Goal: Transaction & Acquisition: Purchase product/service

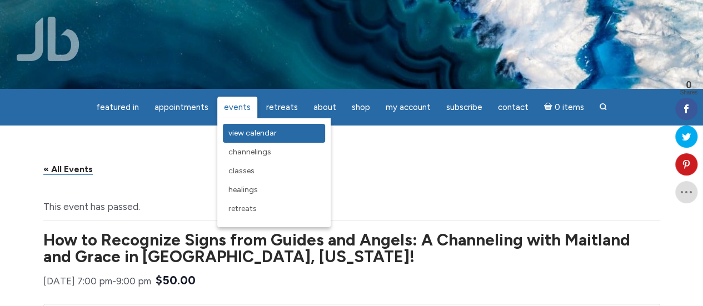
click at [243, 132] on span "View Calendar" at bounding box center [252, 132] width 48 height 9
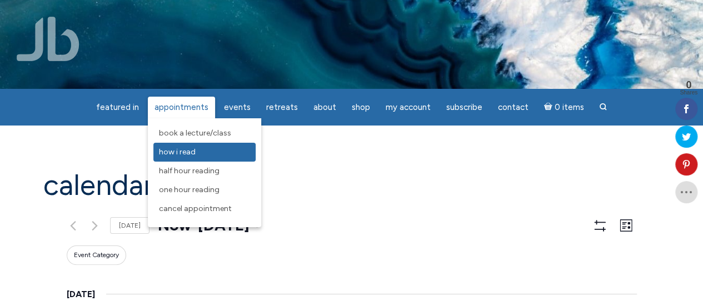
click at [196, 154] on span "How I Read" at bounding box center [177, 151] width 37 height 9
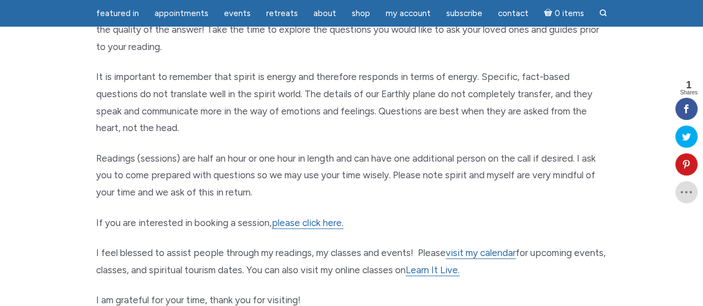
scroll to position [528, 0]
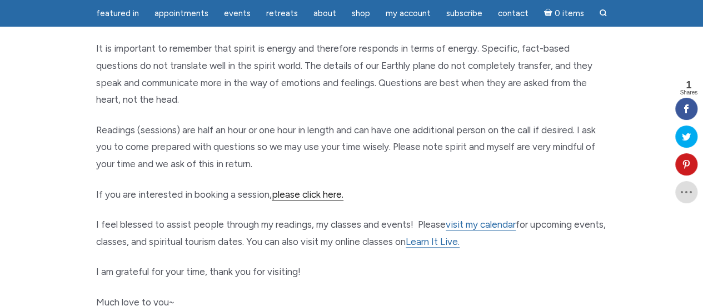
click at [319, 195] on link "please click here." at bounding box center [308, 195] width 72 height 12
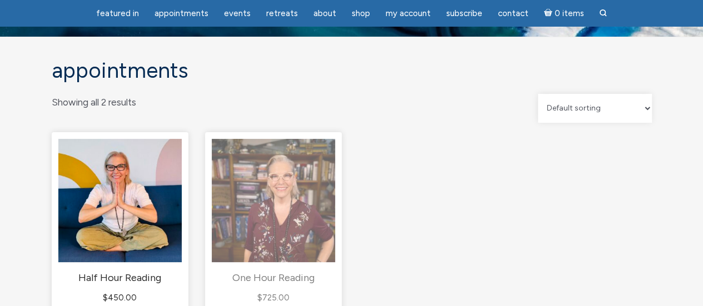
scroll to position [52, 0]
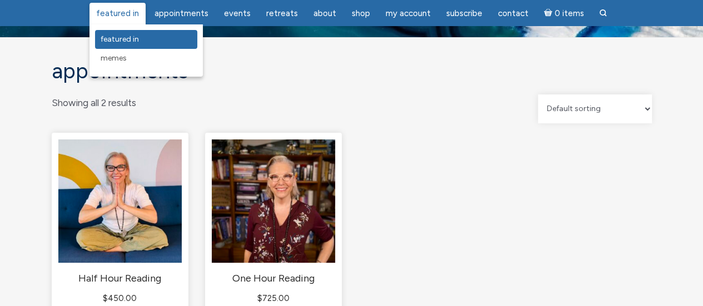
click at [127, 39] on span "featured in" at bounding box center [120, 38] width 38 height 9
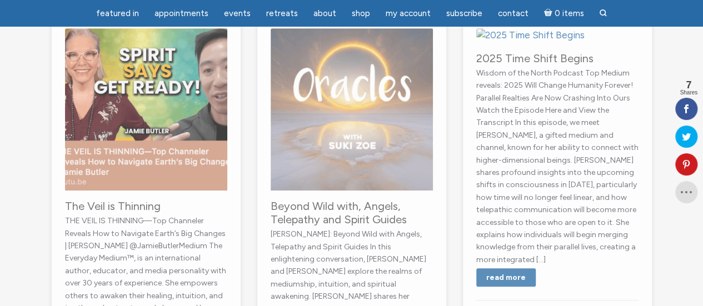
scroll to position [162, 0]
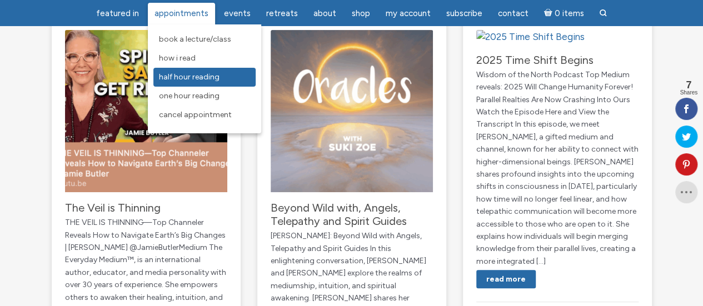
click at [198, 73] on span "Half Hour Reading" at bounding box center [189, 76] width 61 height 9
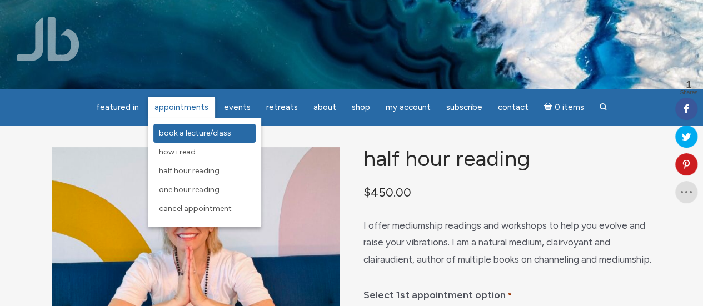
click at [194, 132] on span "Book a Lecture/Class" at bounding box center [195, 132] width 72 height 9
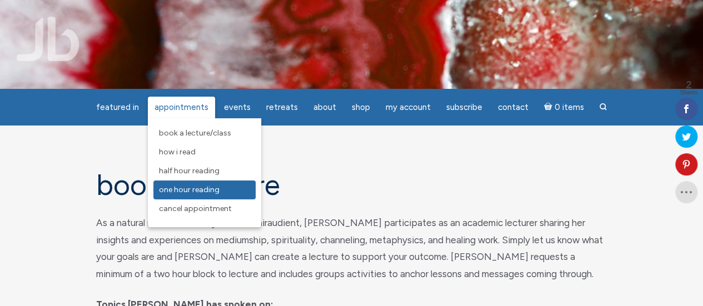
click at [199, 189] on span "One Hour Reading" at bounding box center [189, 189] width 61 height 9
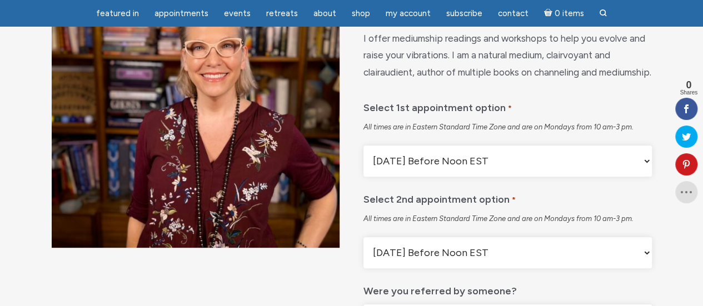
scroll to position [152, 0]
click at [416, 176] on select "Monday Before Noon EST Monday After Noon EST First Available" at bounding box center [507, 160] width 288 height 31
click at [411, 132] on div "All times are in Eastern Standard Time Zone and are on Mondays from 10 am-3 pm." at bounding box center [507, 127] width 288 height 10
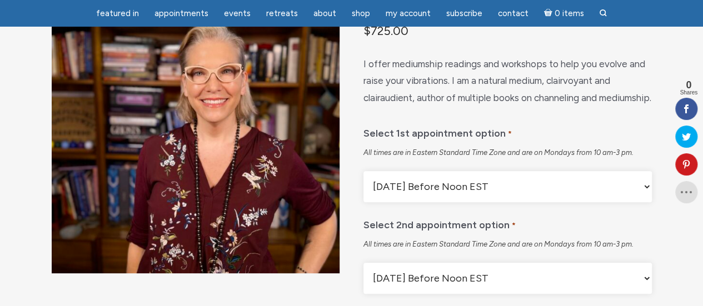
scroll to position [123, 0]
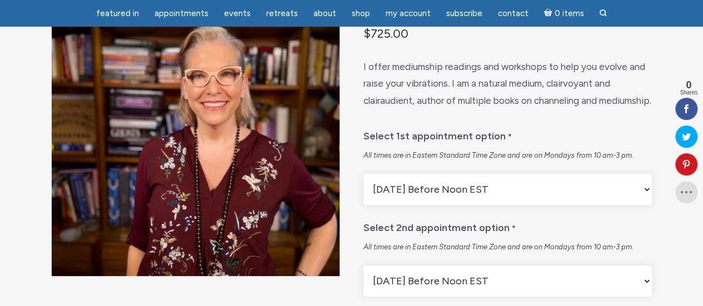
click at [389, 205] on select "Monday Before Noon EST Monday After Noon EST First Available" at bounding box center [507, 189] width 288 height 31
select select "First Available"
click at [363, 205] on select "Monday Before Noon EST Monday After Noon EST First Available" at bounding box center [507, 189] width 288 height 31
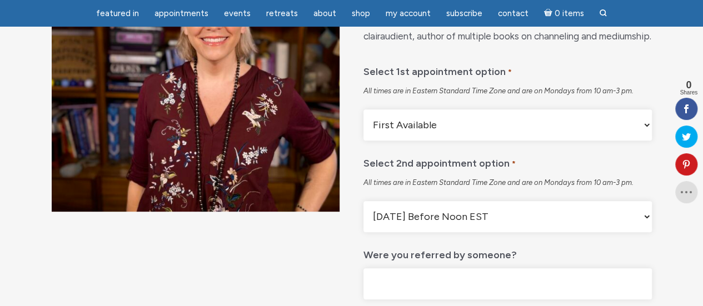
scroll to position [189, 0]
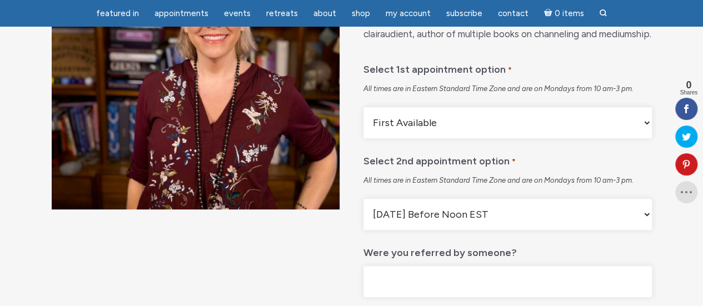
click at [399, 230] on select "Monday Before Noon EST Monday After Noon EST First Available" at bounding box center [507, 214] width 288 height 31
select select "First Available"
click at [363, 230] on select "Monday Before Noon EST Monday After Noon EST First Available" at bounding box center [507, 214] width 288 height 31
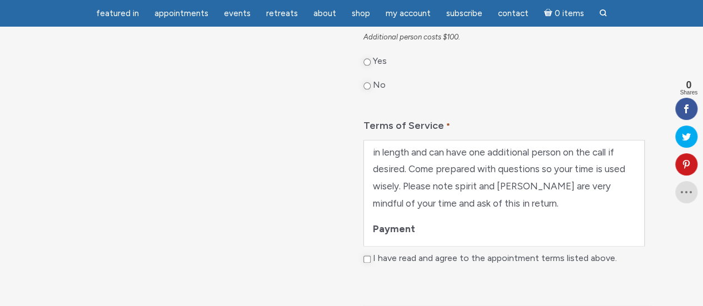
scroll to position [641, 0]
click at [364, 88] on input "No" at bounding box center [366, 84] width 7 height 7
radio input "true"
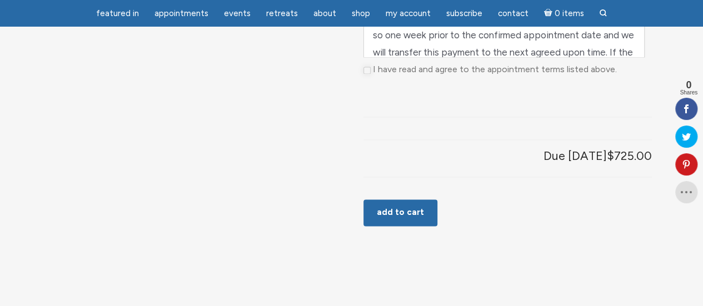
scroll to position [183, 0]
click at [390, 226] on button "Add to cart" at bounding box center [400, 212] width 74 height 27
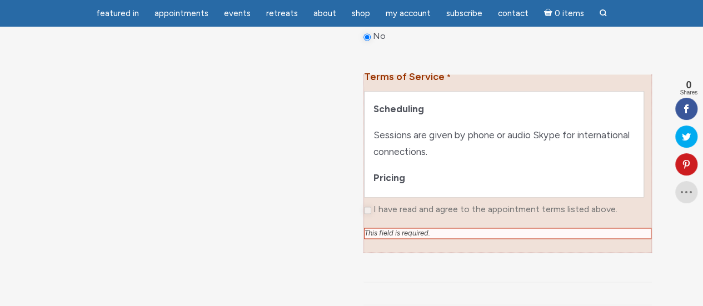
scroll to position [794, 0]
drag, startPoint x: 642, startPoint y: 169, endPoint x: 369, endPoint y: 143, distance: 274.6
click at [369, 143] on div "Scheduling Sessions are given by phone or audio Skype for international connect…" at bounding box center [503, 143] width 279 height 106
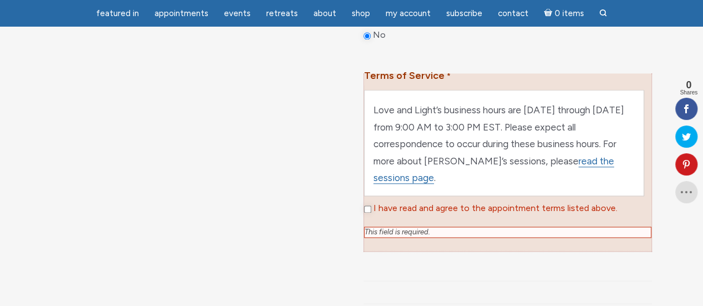
click at [368, 213] on input "I have read and agree to the appointment terms listed above." at bounding box center [367, 209] width 7 height 7
checkbox input "true"
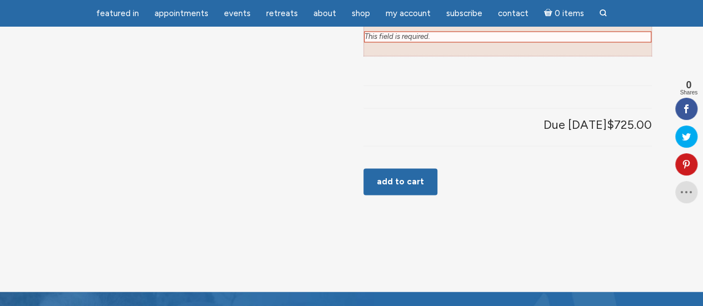
scroll to position [990, 0]
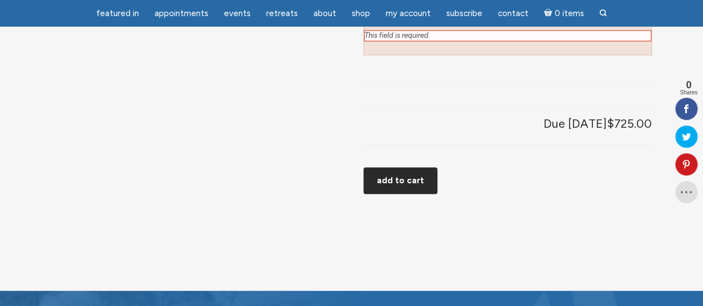
click at [386, 194] on button "Add to cart" at bounding box center [400, 180] width 74 height 27
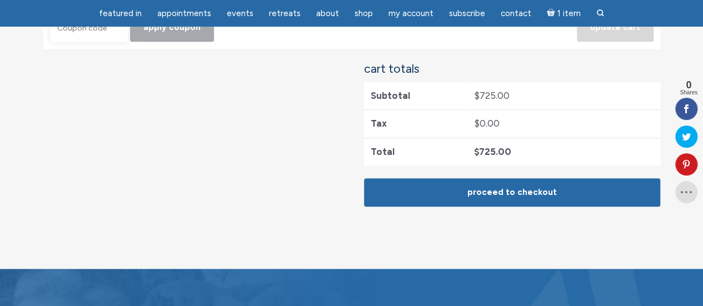
scroll to position [354, 0]
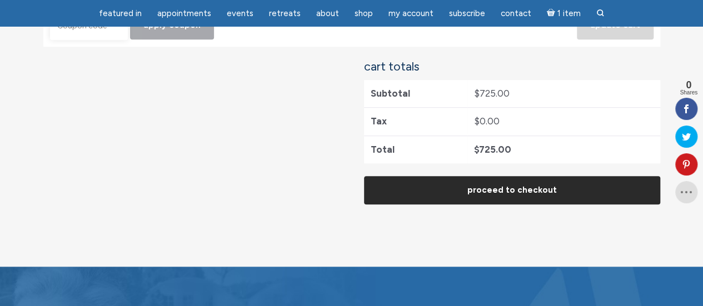
click at [477, 204] on link "Proceed to checkout" at bounding box center [512, 190] width 296 height 28
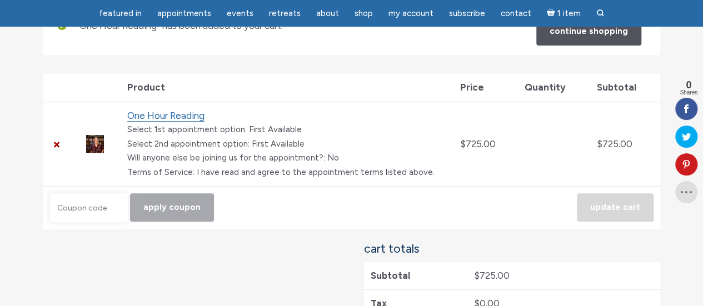
scroll to position [173, 0]
click at [54, 151] on link "×" at bounding box center [57, 144] width 14 height 14
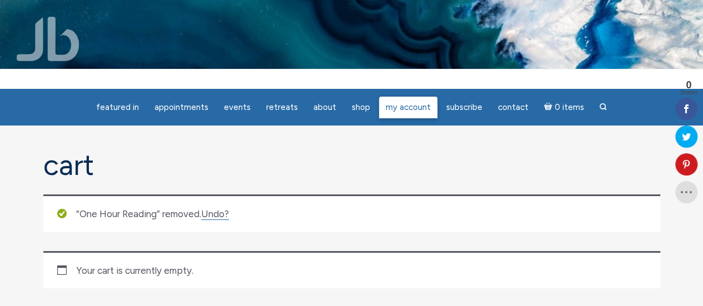
scroll to position [0, 0]
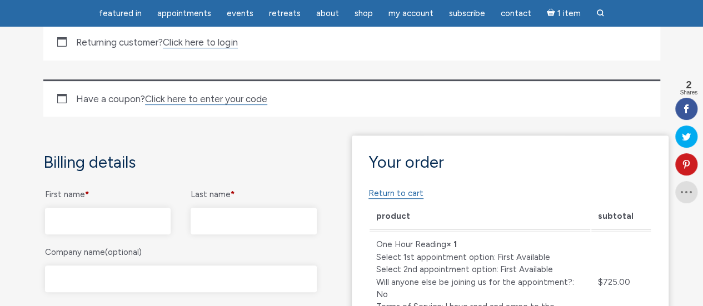
scroll to position [155, 0]
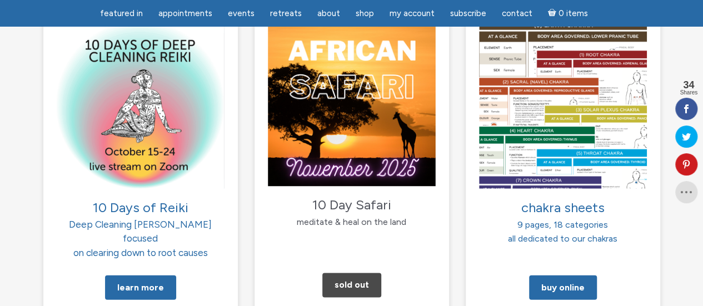
scroll to position [1185, 0]
